Goal: Navigation & Orientation: Go to known website

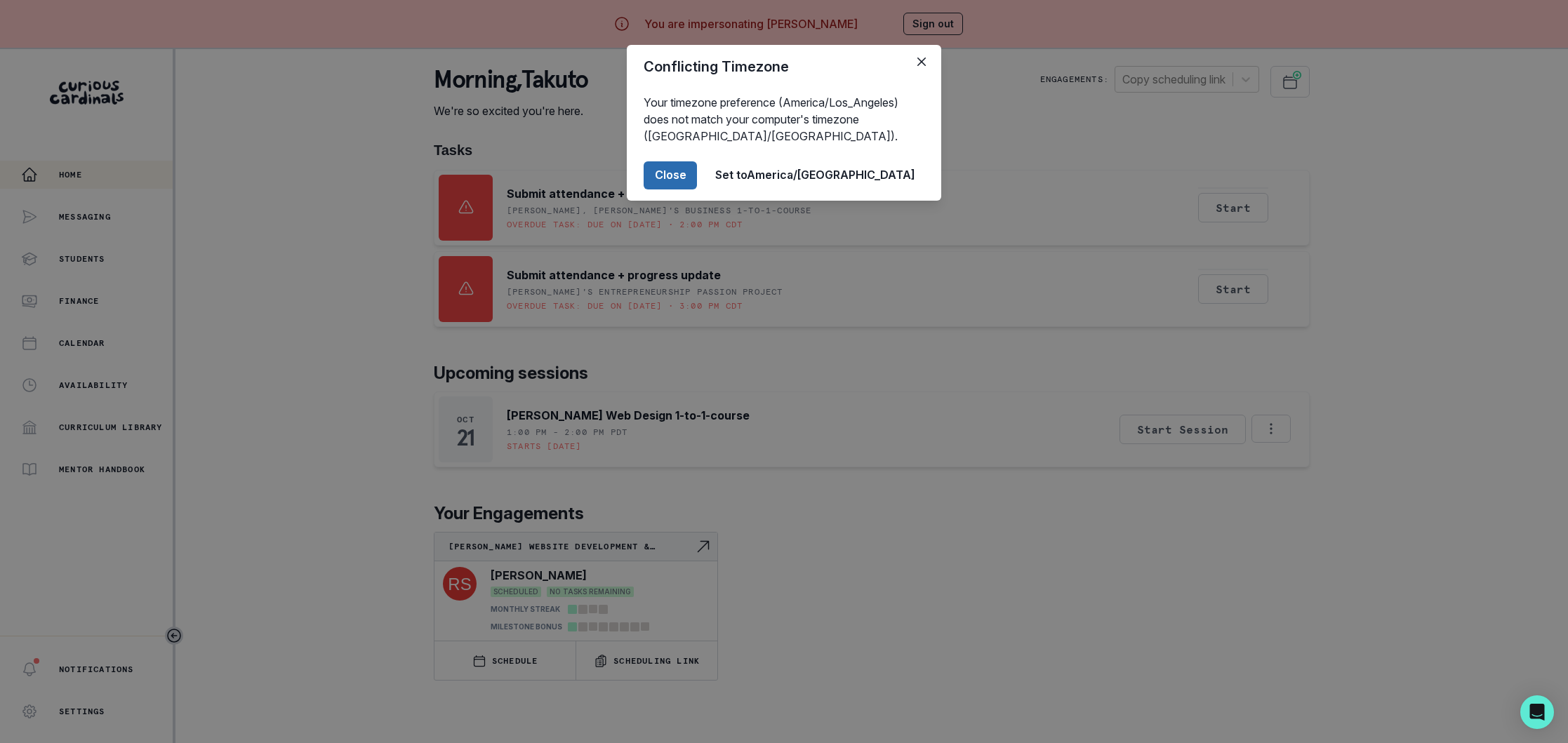
click at [697, 171] on button "Close" at bounding box center [670, 176] width 54 height 28
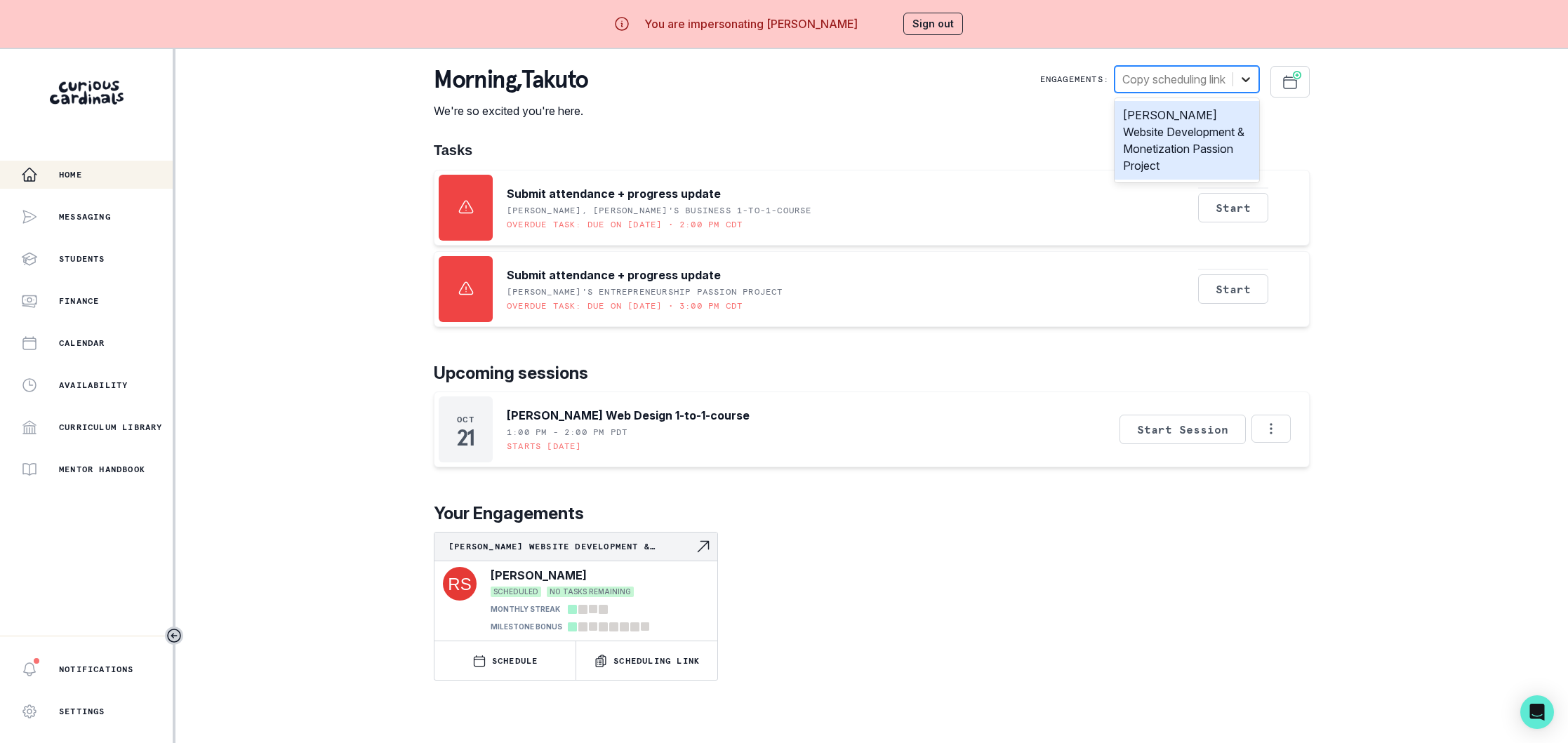
click at [1242, 75] on icon at bounding box center [1245, 79] width 14 height 14
click at [1200, 135] on div "[PERSON_NAME] Website Development & Monetization Passion Project" at bounding box center [1187, 140] width 145 height 79
click at [926, 22] on button "Sign out" at bounding box center [932, 24] width 59 height 23
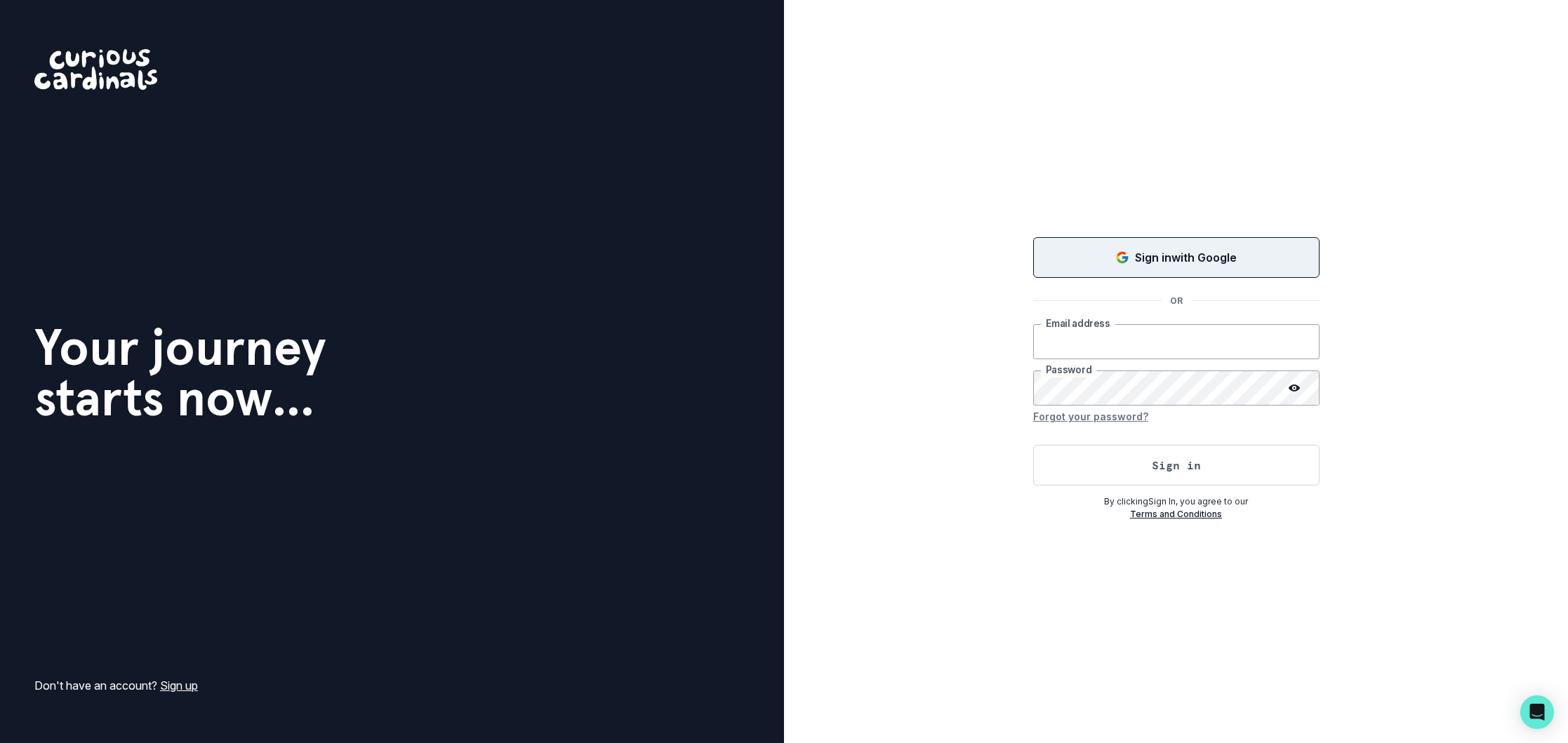
type input "[EMAIL_ADDRESS][DOMAIN_NAME]"
click at [1143, 259] on p "Sign in with Google" at bounding box center [1185, 258] width 102 height 17
